Goal: Transaction & Acquisition: Purchase product/service

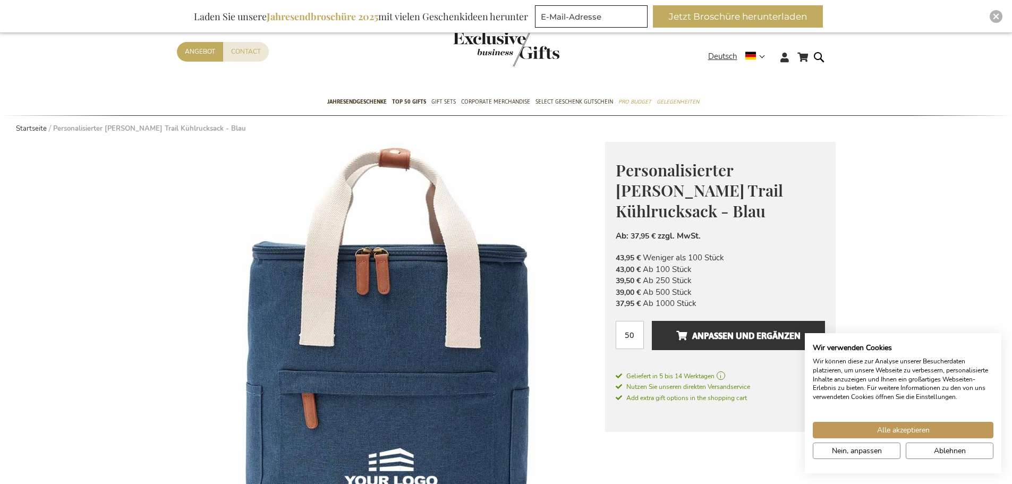
scroll to position [33, 0]
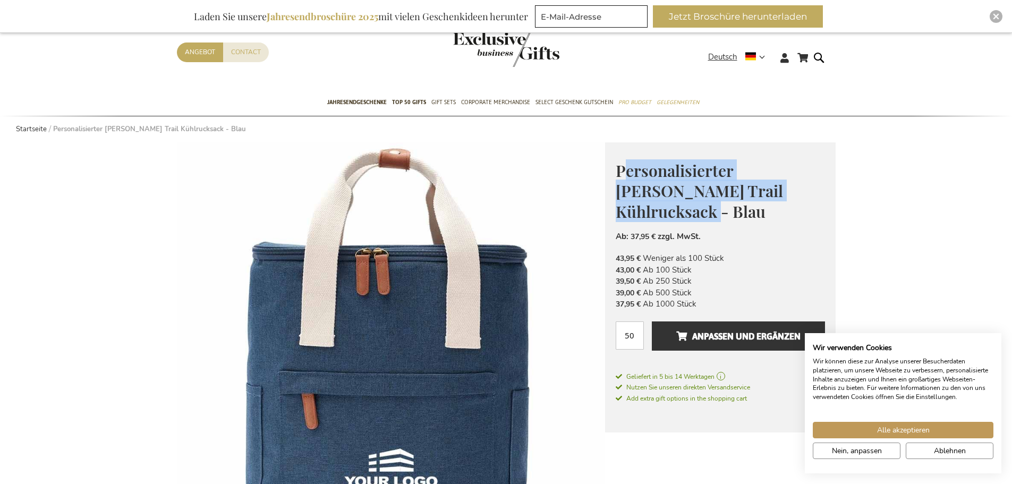
drag, startPoint x: 623, startPoint y: 166, endPoint x: 808, endPoint y: 192, distance: 186.6
click at [808, 192] on h1 "Personalisierter [PERSON_NAME] Trail Kühlrucksack - Blau" at bounding box center [720, 190] width 209 height 62
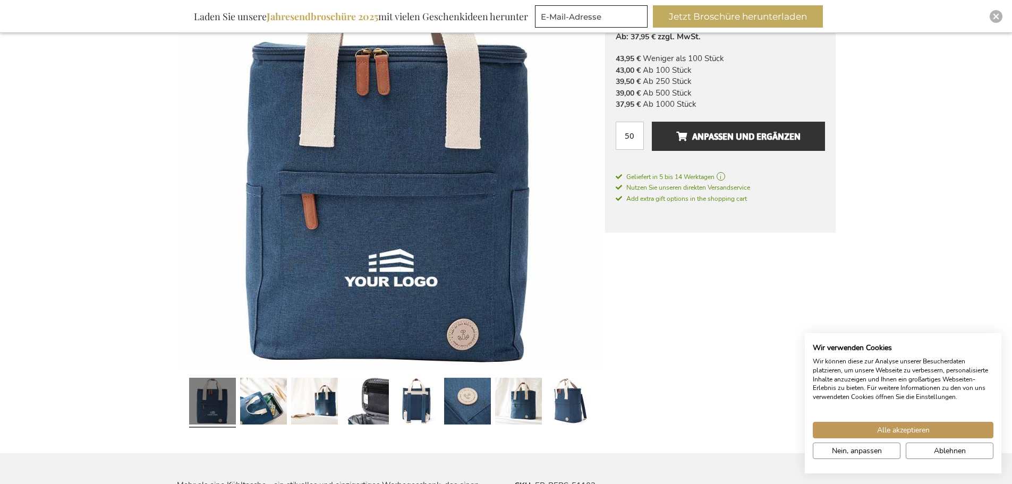
scroll to position [298, 0]
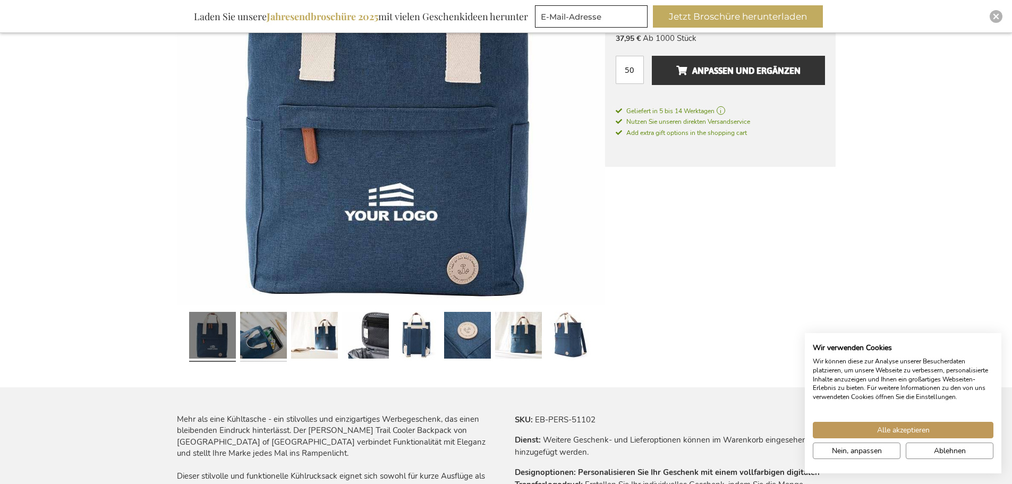
click at [252, 321] on link at bounding box center [263, 337] width 47 height 58
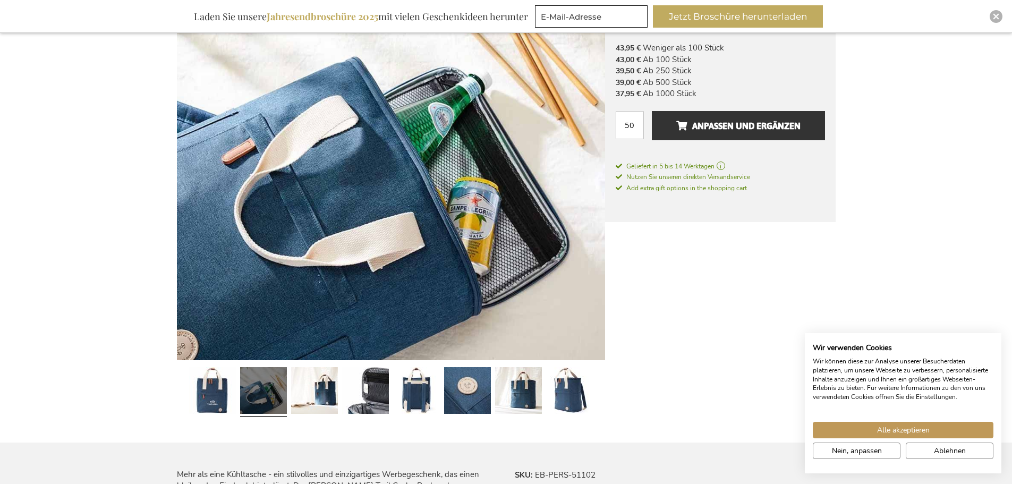
scroll to position [245, 0]
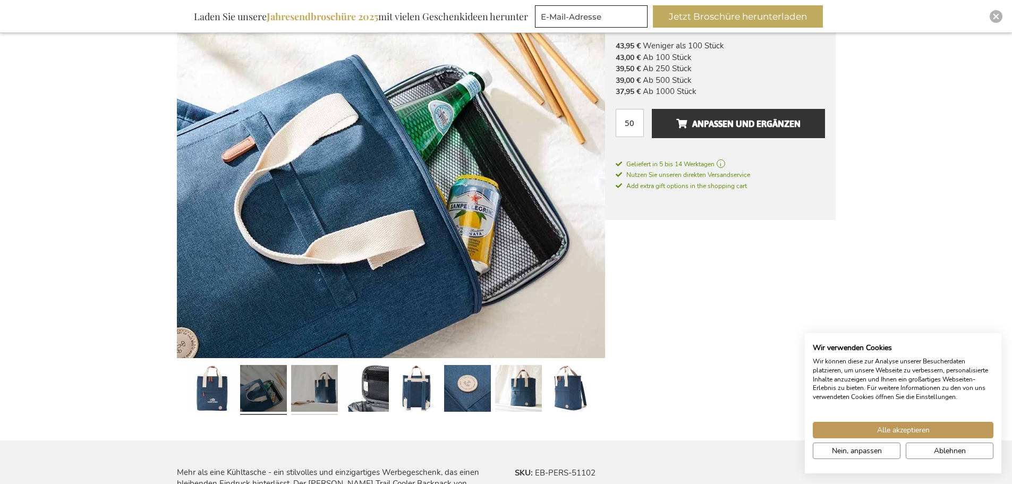
click at [306, 389] on link at bounding box center [314, 390] width 47 height 58
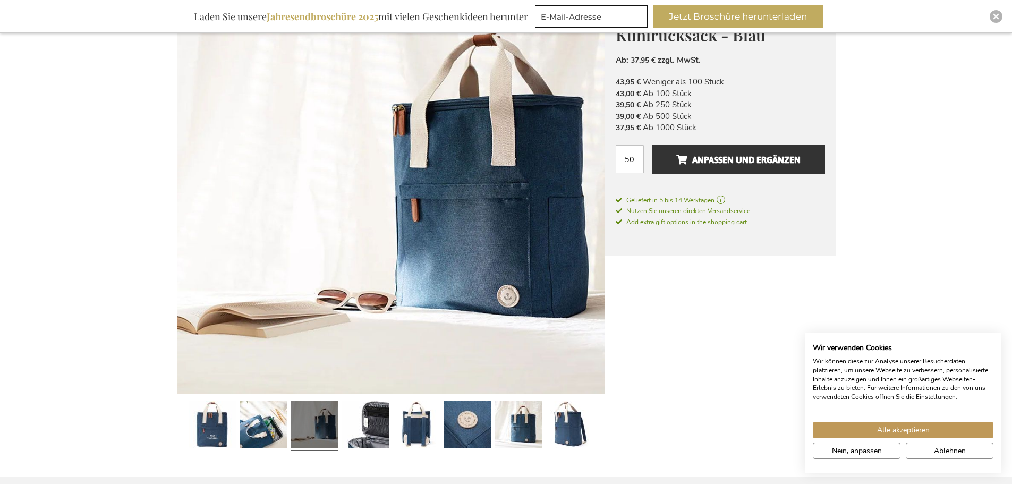
scroll to position [192, 0]
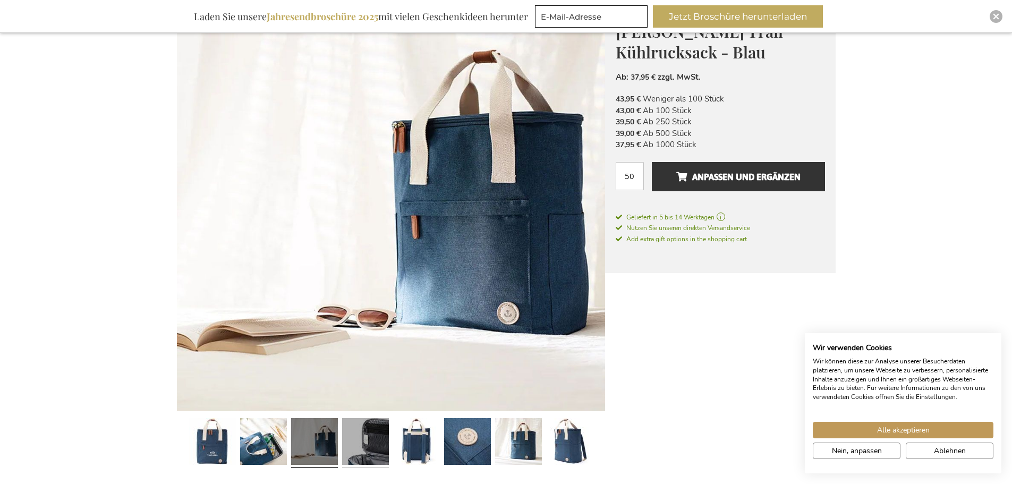
click at [377, 445] on link at bounding box center [365, 443] width 47 height 58
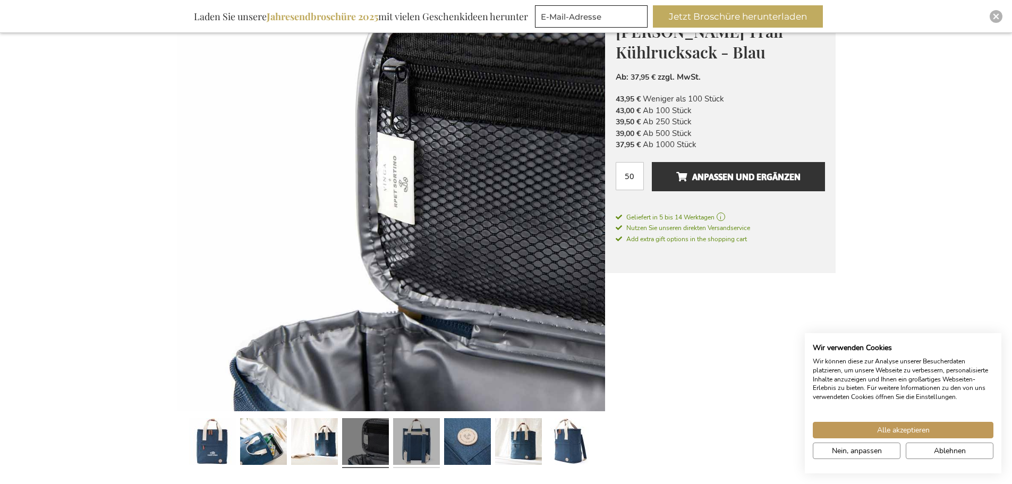
click at [413, 445] on link at bounding box center [416, 443] width 47 height 58
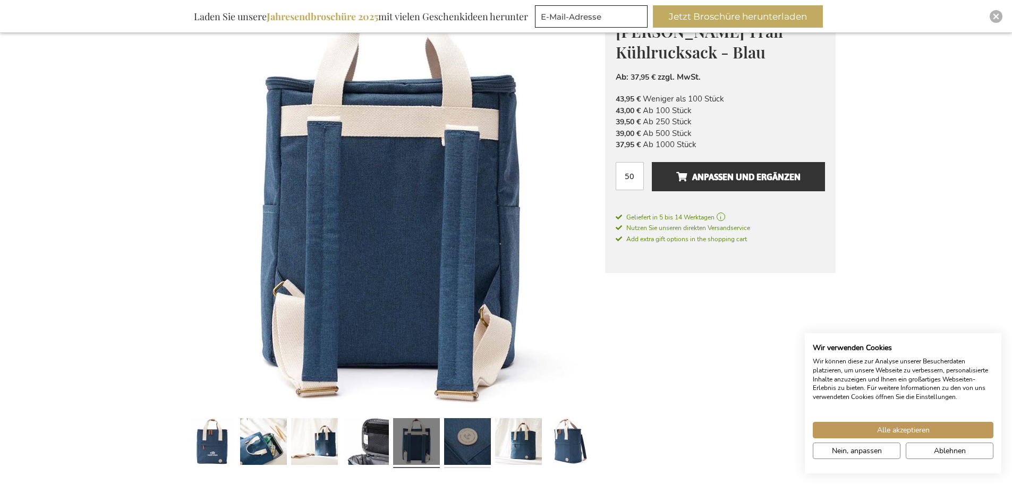
drag, startPoint x: 455, startPoint y: 442, endPoint x: 468, endPoint y: 443, distance: 12.8
click at [456, 442] on link at bounding box center [467, 443] width 47 height 58
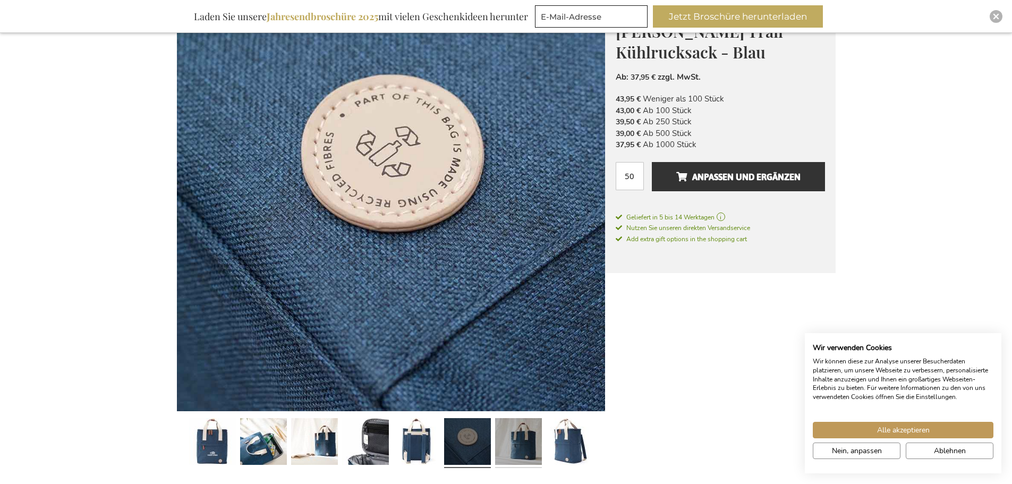
click at [495, 443] on link at bounding box center [518, 443] width 47 height 58
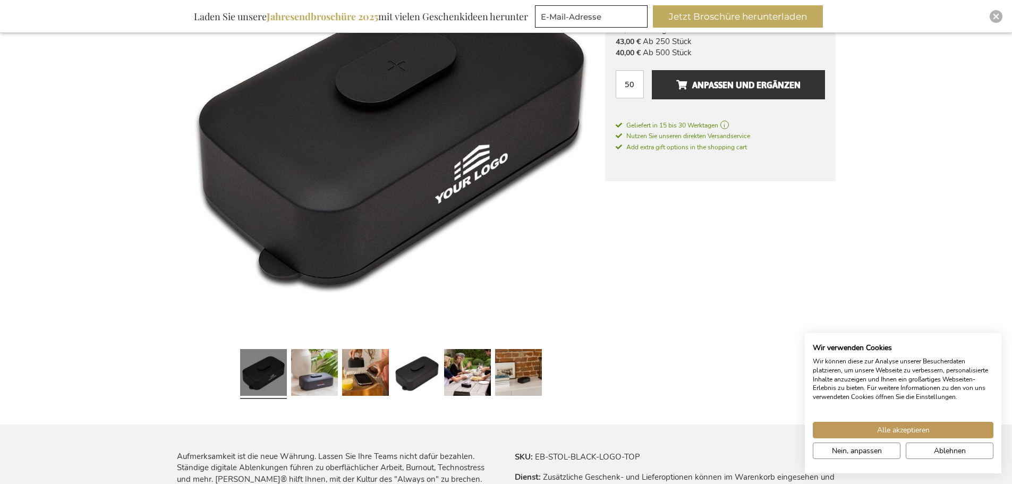
scroll to position [266, 0]
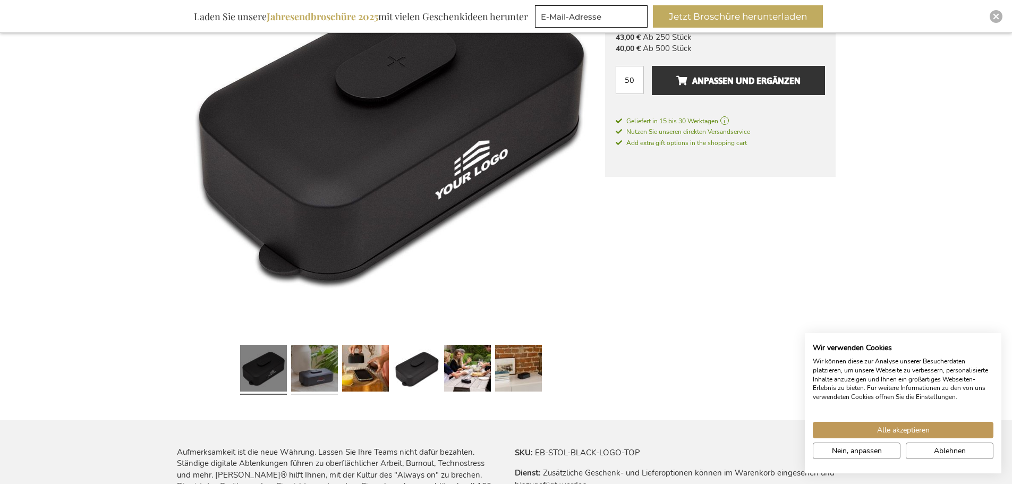
click at [318, 364] on link at bounding box center [314, 369] width 47 height 58
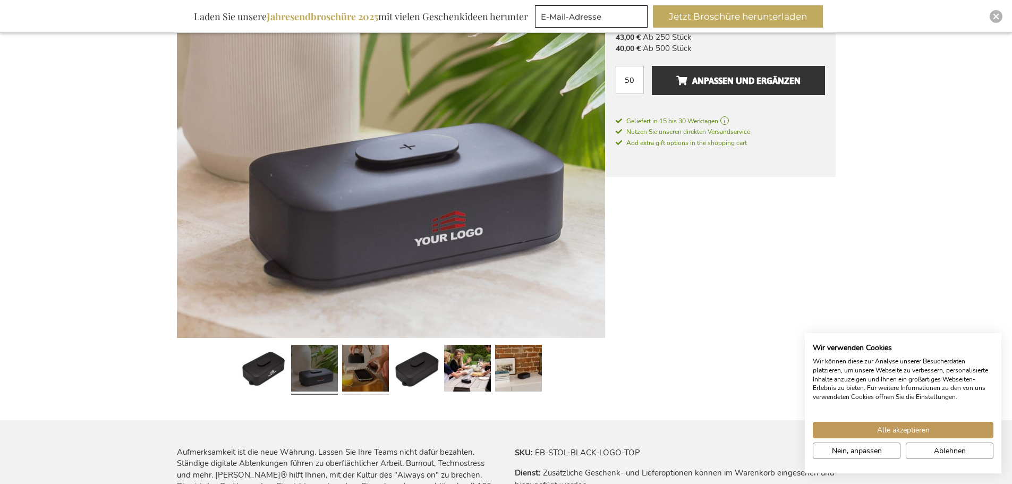
click at [366, 361] on link at bounding box center [365, 369] width 47 height 58
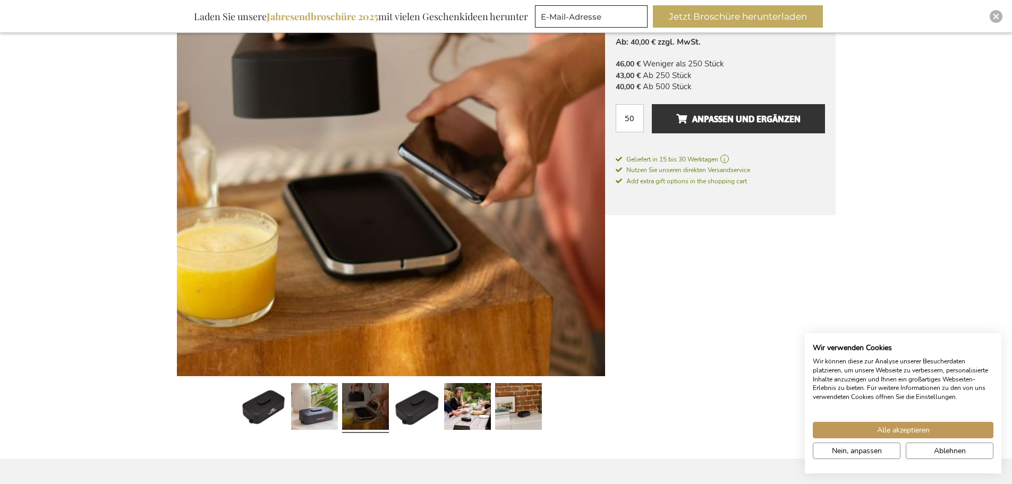
scroll to position [212, 0]
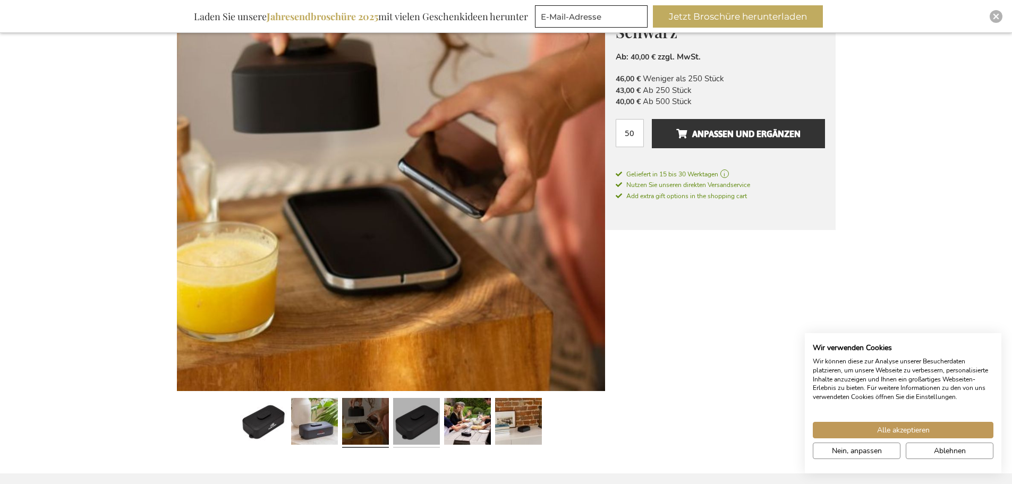
click at [402, 428] on link at bounding box center [416, 423] width 47 height 58
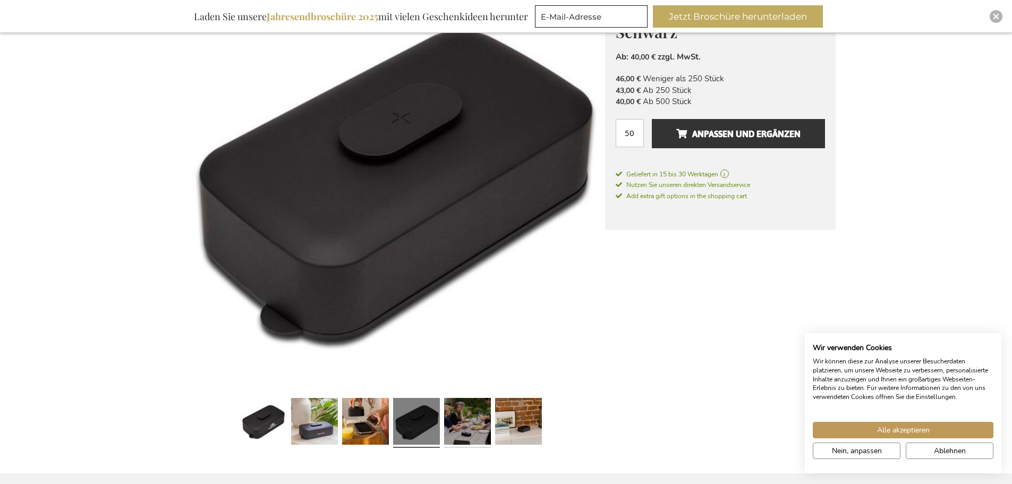
click at [464, 432] on link at bounding box center [467, 423] width 47 height 58
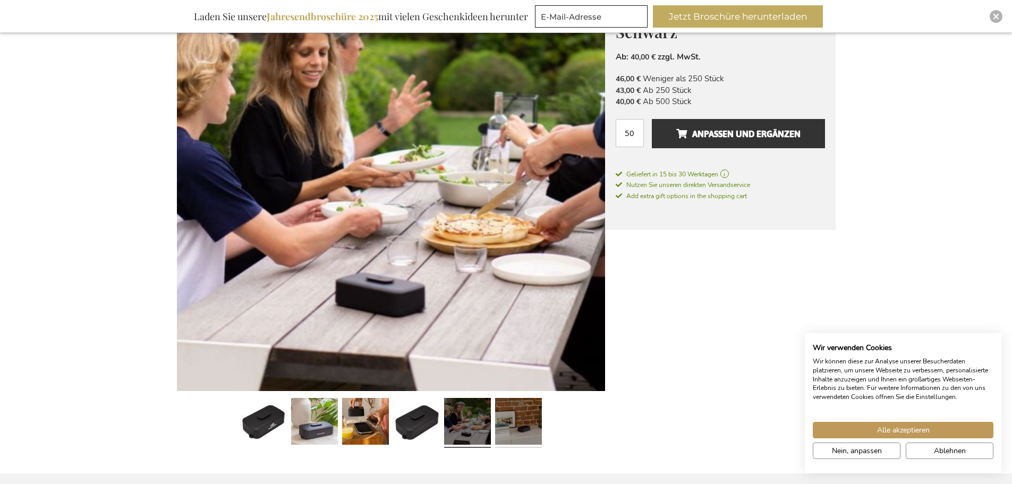
click at [520, 434] on link at bounding box center [518, 423] width 47 height 58
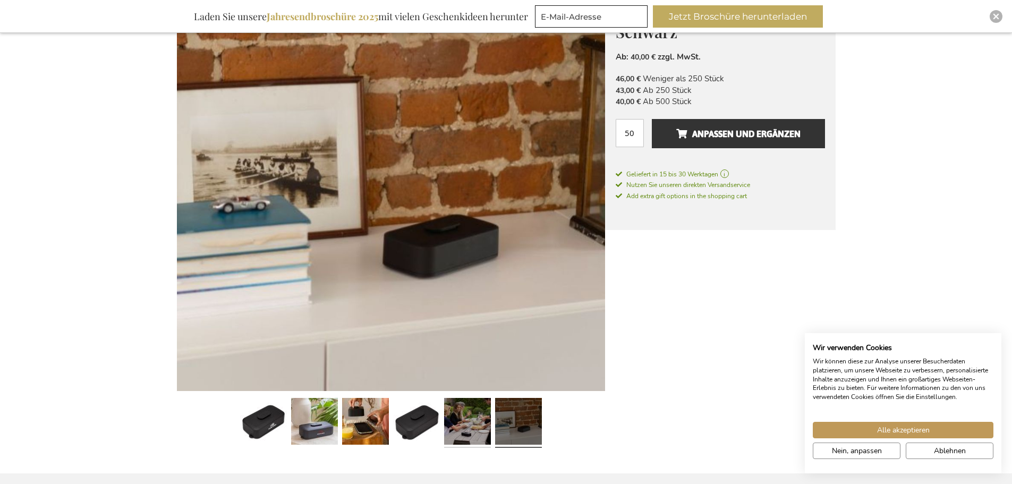
click at [455, 433] on link at bounding box center [467, 423] width 47 height 58
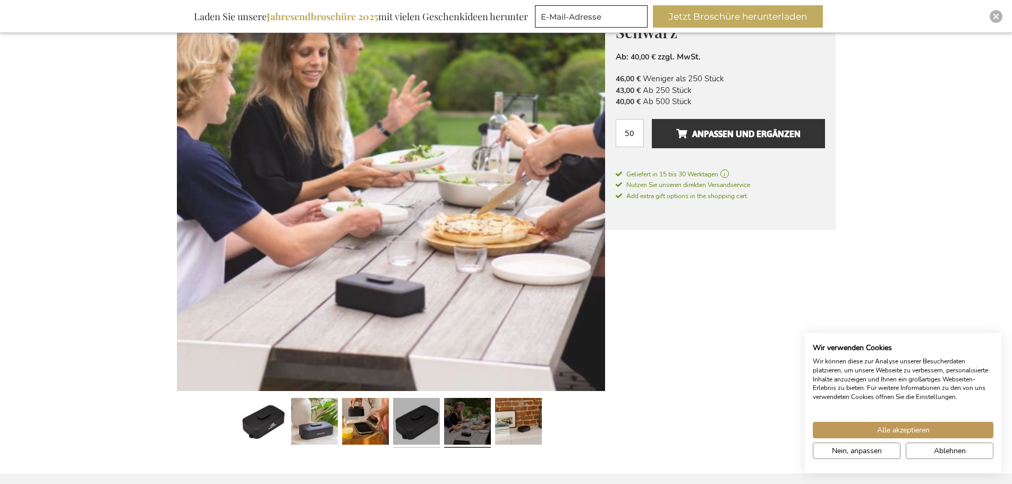
click at [423, 428] on link at bounding box center [416, 423] width 47 height 58
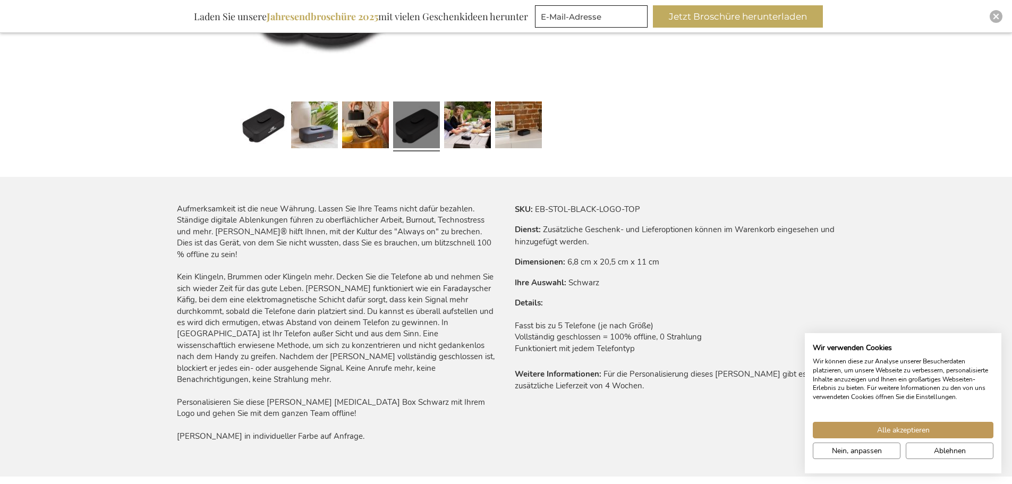
scroll to position [531, 0]
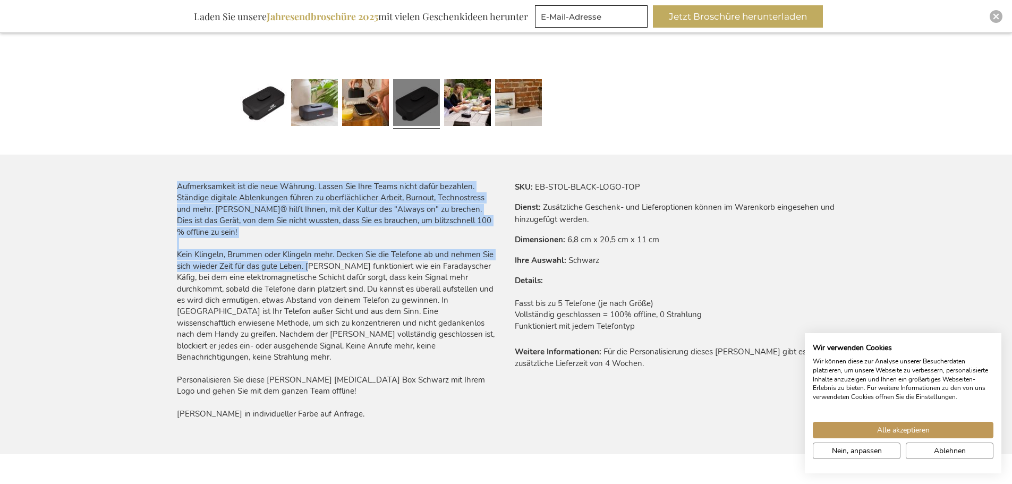
drag, startPoint x: 228, startPoint y: 260, endPoint x: 308, endPoint y: 267, distance: 80.0
click at [308, 267] on main "Zum Ende der Bildgalerie springen Zum Anfang der Bildgalerie springen Stolp Dig…" at bounding box center [506, 70] width 676 height 852
click at [308, 267] on div "Aufmerksamkeit ist die neue Währung. Lassen Sie Ihre Teams nicht dafür bezahlen…" at bounding box center [337, 300] width 321 height 239
